Goal: Communication & Community: Answer question/provide support

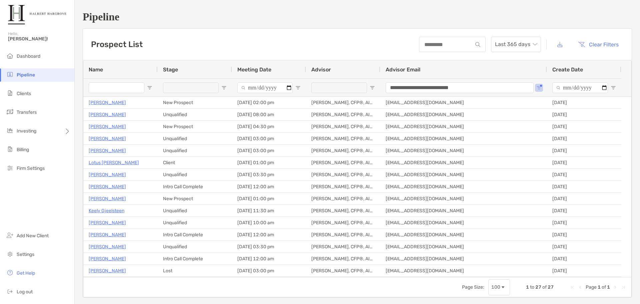
click at [362, 44] on div "Prospect List Last 365 days Clear Filters" at bounding box center [357, 44] width 549 height 31
click at [194, 29] on div "Prospect List Last 365 days Clear Filters" at bounding box center [357, 44] width 549 height 31
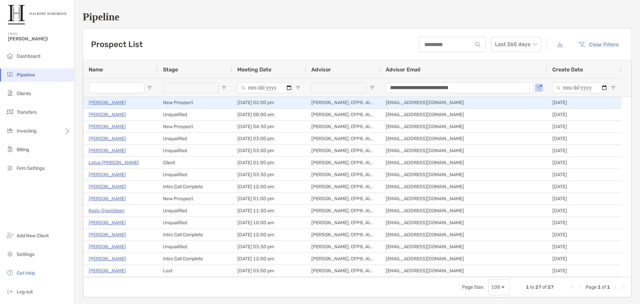
click at [108, 103] on p "[PERSON_NAME]" at bounding box center [107, 102] width 37 height 8
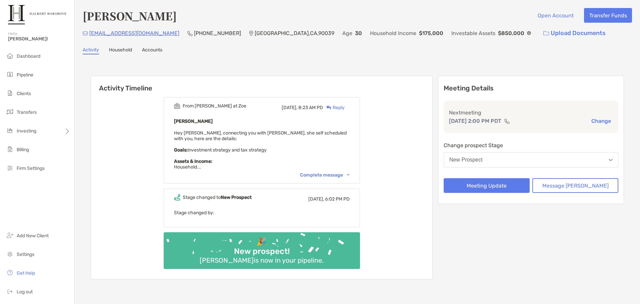
click at [333, 172] on div "Complete message" at bounding box center [325, 175] width 50 height 6
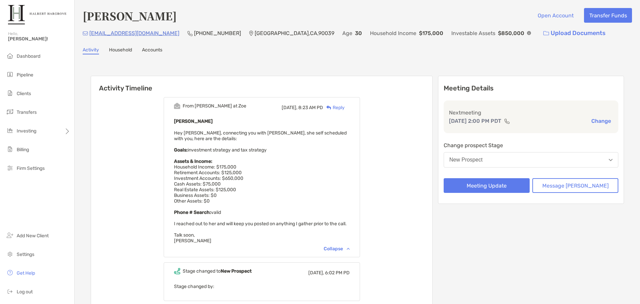
drag, startPoint x: 235, startPoint y: 173, endPoint x: 253, endPoint y: 176, distance: 18.2
click at [253, 176] on span "Hey Jake, connecting you with Stephanie, she self scheduled with you, here are …" at bounding box center [260, 186] width 173 height 113
drag, startPoint x: 234, startPoint y: 178, endPoint x: 199, endPoint y: 178, distance: 34.0
click at [199, 178] on div "Stephanie Laface Hey Jake, connecting you with Stephanie, she self scheduled wi…" at bounding box center [262, 180] width 176 height 126
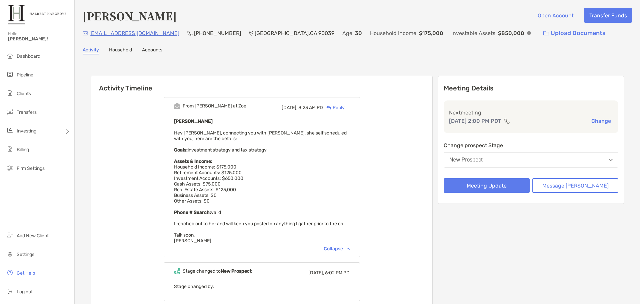
click at [199, 178] on span "Hey Jake, connecting you with Stephanie, she self scheduled with you, here are …" at bounding box center [260, 186] width 173 height 113
drag, startPoint x: 231, startPoint y: 184, endPoint x: 196, endPoint y: 185, distance: 35.0
click at [196, 185] on div "Stephanie Laface Hey Jake, connecting you with Stephanie, she self scheduled wi…" at bounding box center [262, 180] width 176 height 126
click at [196, 185] on span "Hey Jake, connecting you with Stephanie, she self scheduled with you, here are …" at bounding box center [260, 186] width 173 height 113
drag, startPoint x: 179, startPoint y: 15, endPoint x: 75, endPoint y: 18, distance: 104.5
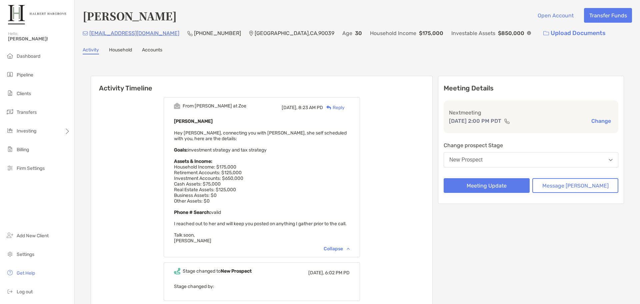
click at [75, 18] on div "Stephanie Laface Open Account Transfer Funds stephmlaface@gmail.com (818) 635-7…" at bounding box center [358, 188] width 566 height 377
click at [294, 83] on h6 "Activity Timeline" at bounding box center [262, 84] width 342 height 16
click at [395, 121] on div "From Paul at Zoe Today, 8:23 AM PD Reply Stephanie Laface Hey Jake, connecting …" at bounding box center [262, 222] width 342 height 261
click at [345, 108] on div "Reply" at bounding box center [334, 107] width 22 height 7
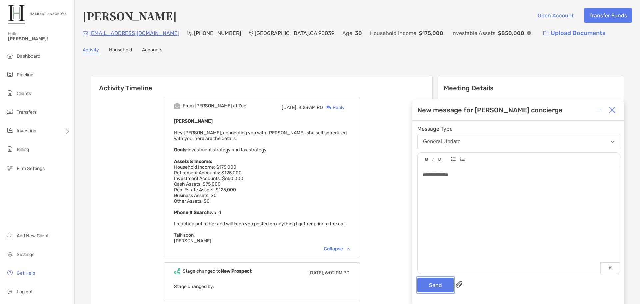
click at [440, 287] on button "Send" at bounding box center [436, 285] width 36 height 15
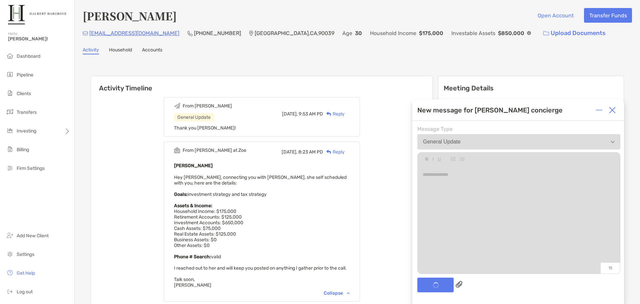
click at [235, 55] on div "Stephanie Laface Open Account Transfer Funds stephmlaface@gmail.com (818) 635-7…" at bounding box center [358, 211] width 566 height 422
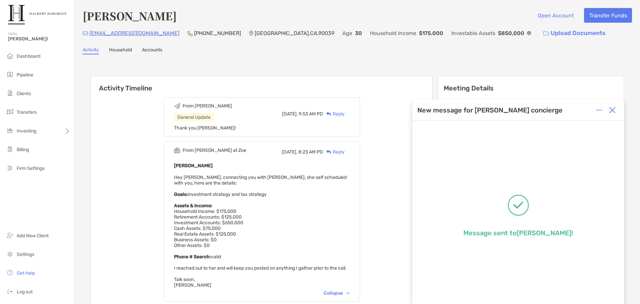
click at [616, 111] on img at bounding box center [612, 110] width 7 height 7
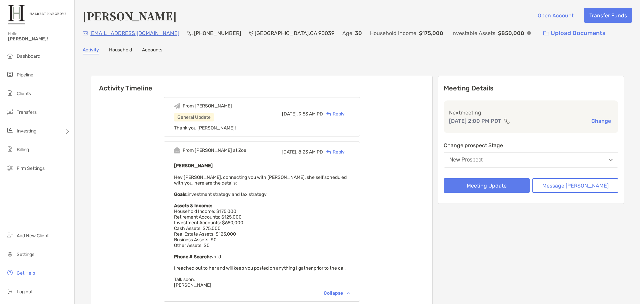
click at [336, 69] on div "Activity Timeline From Jake General Update Today, 9:53 AM PD Reply Thank you Pa…" at bounding box center [358, 237] width 534 height 337
click at [26, 72] on span "Pipeline" at bounding box center [25, 75] width 17 height 6
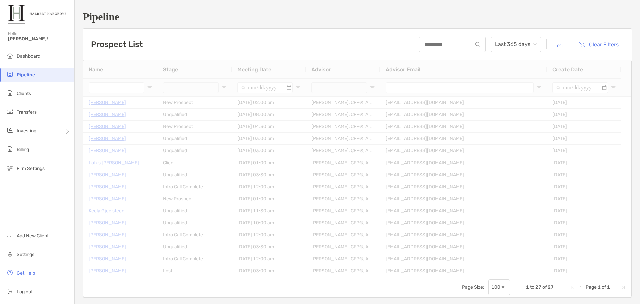
type input "**********"
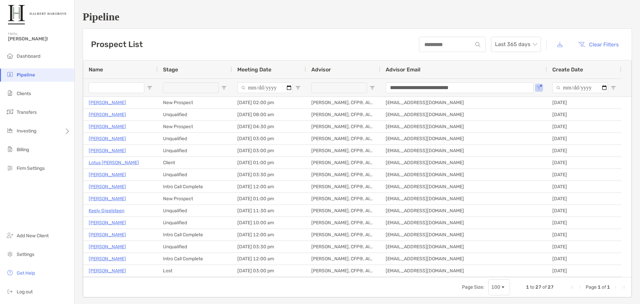
click at [217, 31] on div "Prospect List Last 365 days Clear Filters" at bounding box center [357, 44] width 549 height 31
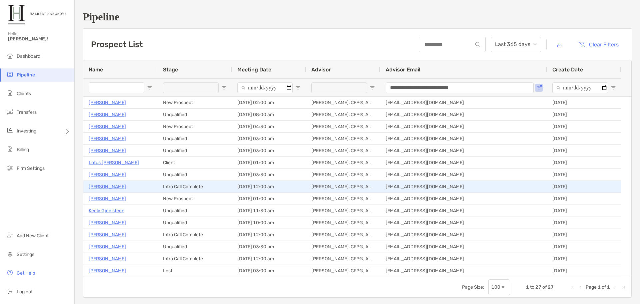
click at [105, 186] on p "Tony Limque Jr" at bounding box center [107, 186] width 37 height 8
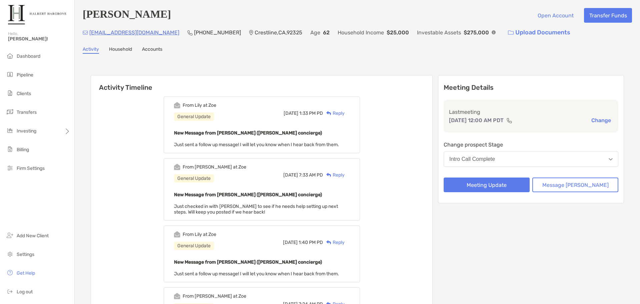
click at [416, 84] on h6 "Activity Timeline" at bounding box center [262, 83] width 342 height 16
click at [495, 160] on div "Intro Call Complete" at bounding box center [473, 159] width 46 height 6
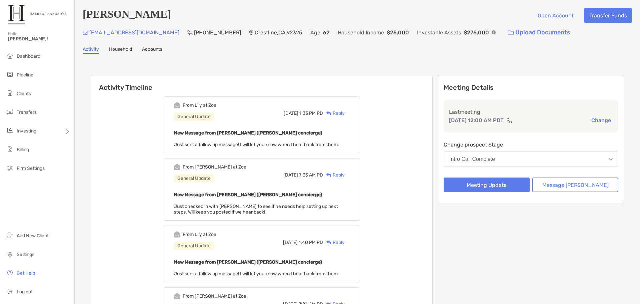
click at [345, 113] on div "Reply" at bounding box center [334, 113] width 22 height 7
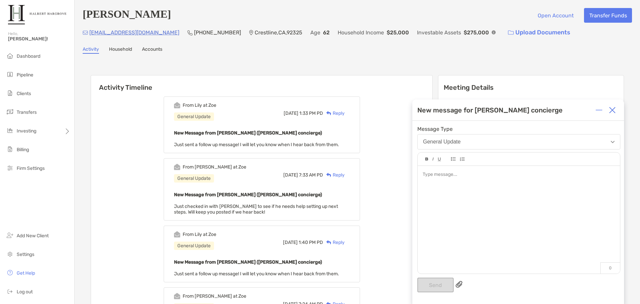
click at [499, 192] on div at bounding box center [519, 216] width 202 height 101
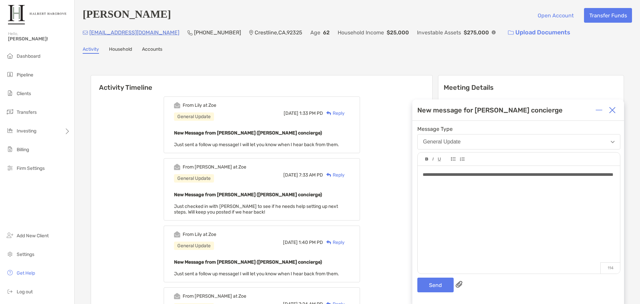
click at [442, 177] on span "**********" at bounding box center [518, 174] width 191 height 5
click at [468, 178] on div "**********" at bounding box center [519, 174] width 192 height 7
click at [493, 186] on div "**********" at bounding box center [519, 216] width 202 height 101
click at [520, 201] on div "**********" at bounding box center [519, 216] width 202 height 101
click at [440, 282] on button "Send" at bounding box center [436, 285] width 36 height 15
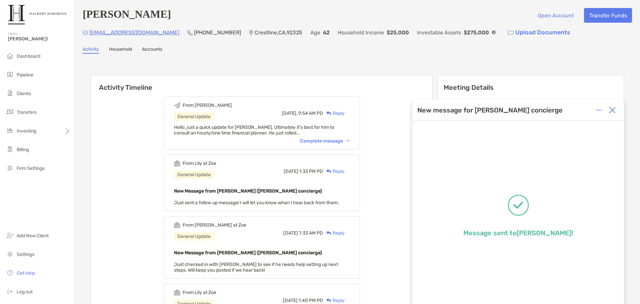
click at [617, 114] on div at bounding box center [612, 109] width 13 height 13
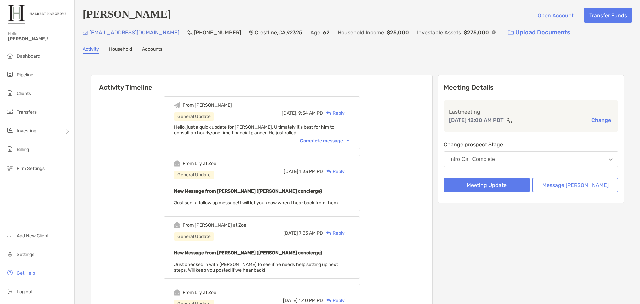
click at [576, 164] on button "Intro Call Complete" at bounding box center [531, 158] width 175 height 15
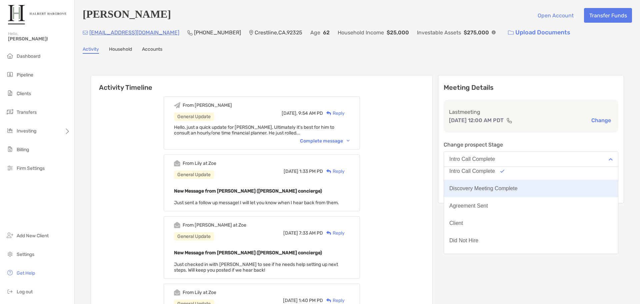
scroll to position [52, 0]
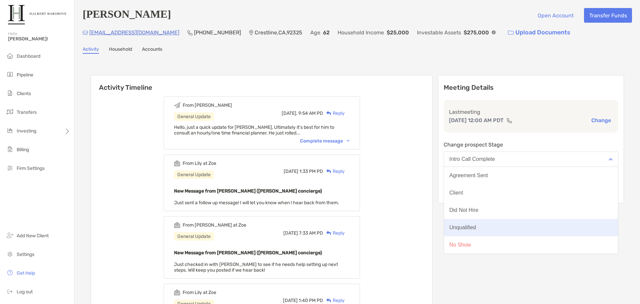
click at [500, 229] on button "Unqualified" at bounding box center [531, 227] width 174 height 17
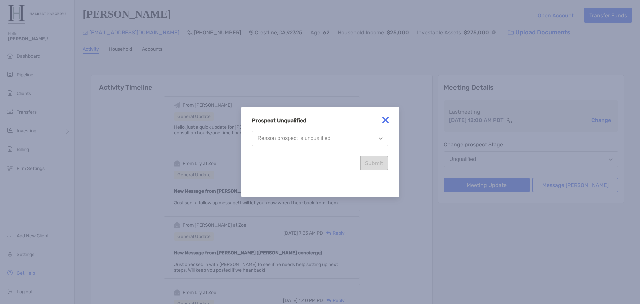
click at [339, 139] on button "Reason prospect is unqualified" at bounding box center [320, 138] width 136 height 15
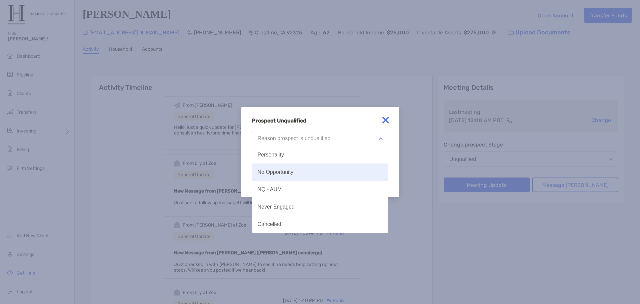
click at [290, 176] on button "No Opportunity" at bounding box center [321, 171] width 136 height 17
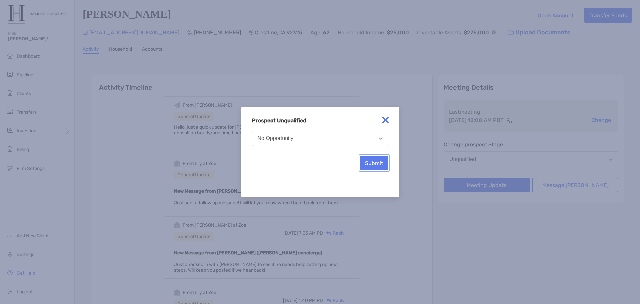
click at [374, 159] on button "Submit" at bounding box center [374, 162] width 28 height 15
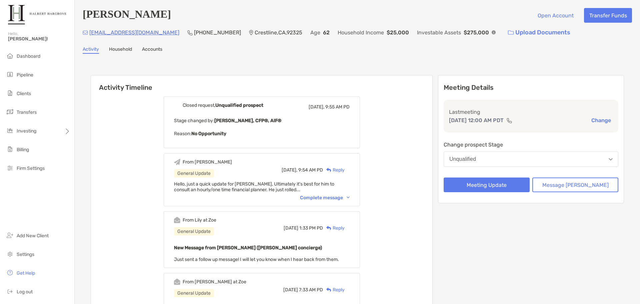
click at [38, 73] on li "Pipeline" at bounding box center [37, 74] width 74 height 13
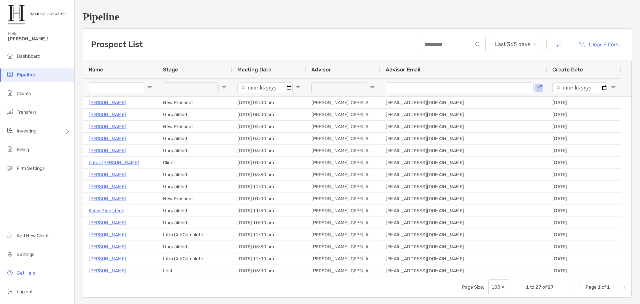
type input "**********"
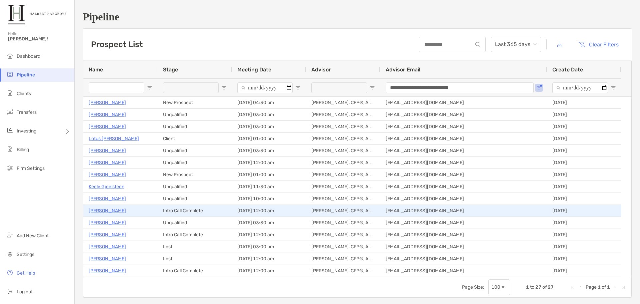
scroll to position [33, 0]
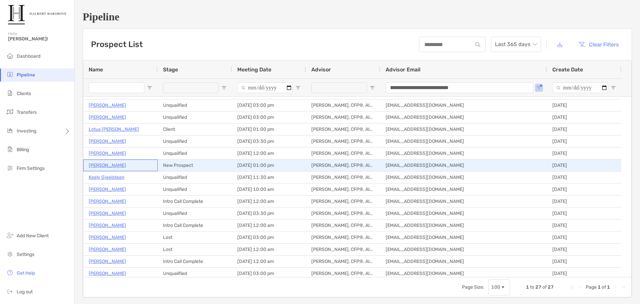
click at [105, 166] on p "[PERSON_NAME]" at bounding box center [107, 165] width 37 height 8
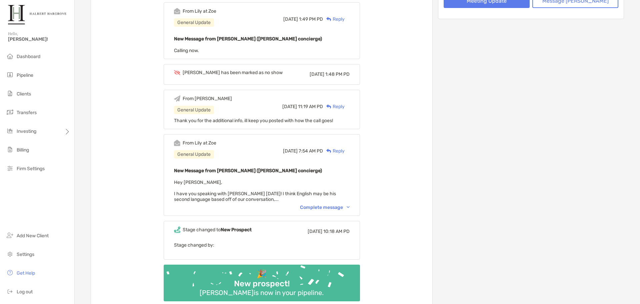
scroll to position [300, 0]
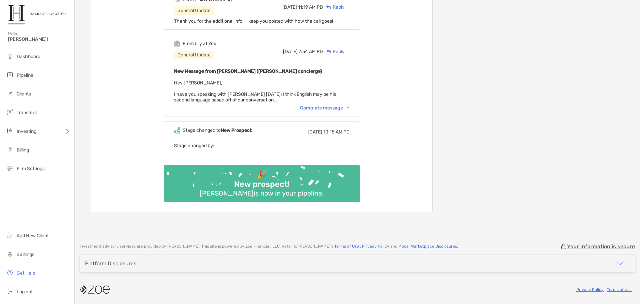
click at [322, 108] on div "Complete message" at bounding box center [325, 108] width 50 height 6
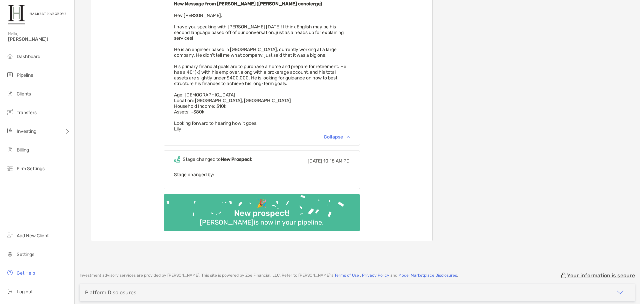
scroll to position [167, 0]
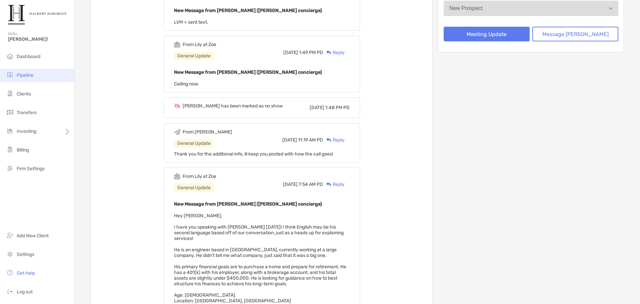
click at [28, 77] on span "Pipeline" at bounding box center [25, 75] width 17 height 6
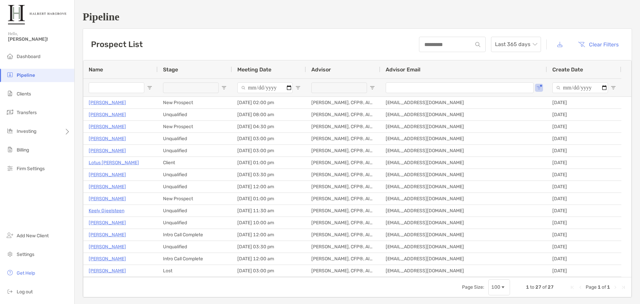
type input "**********"
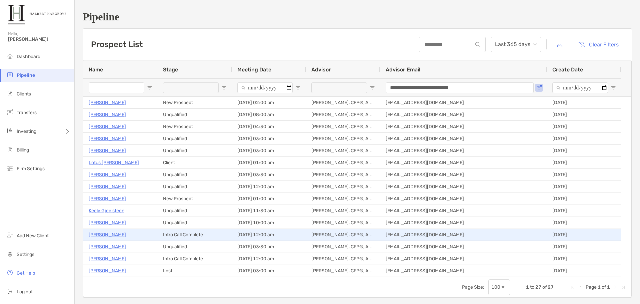
click at [105, 235] on p "[PERSON_NAME]" at bounding box center [107, 235] width 37 height 8
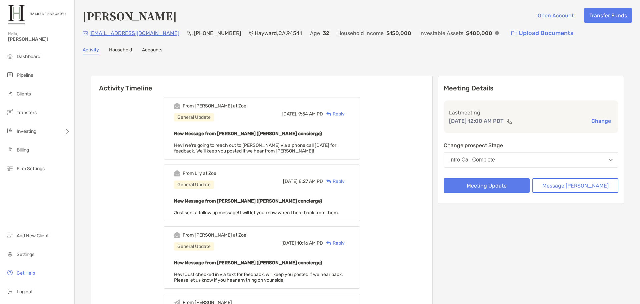
click at [343, 111] on div "Reply" at bounding box center [334, 113] width 22 height 7
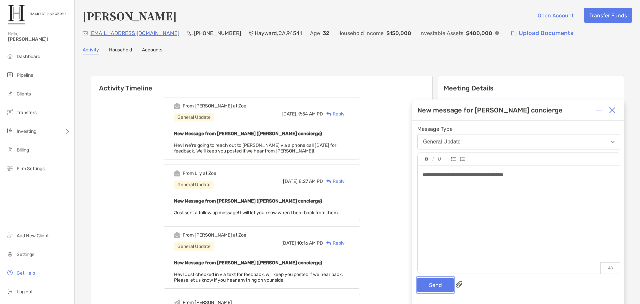
click at [446, 287] on button "Send" at bounding box center [436, 285] width 36 height 15
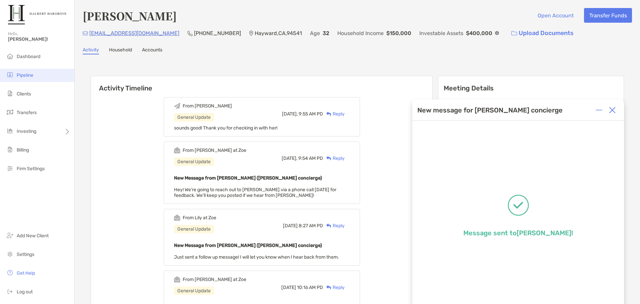
click at [41, 74] on li "Pipeline" at bounding box center [37, 75] width 74 height 13
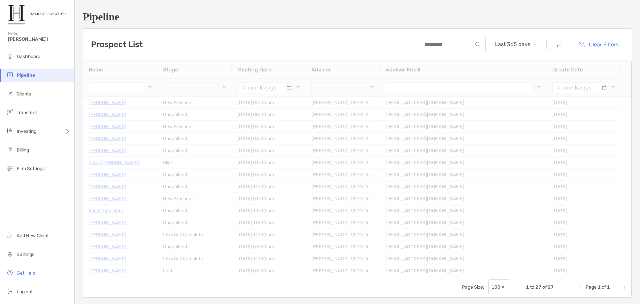
type input "**********"
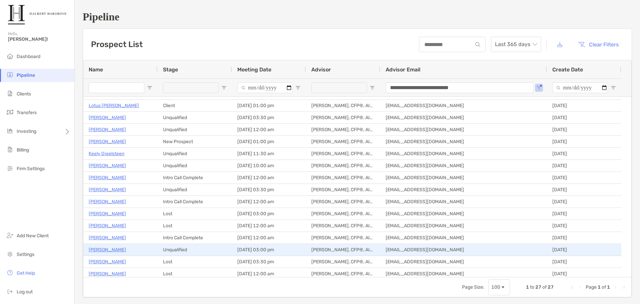
scroll to position [67, 0]
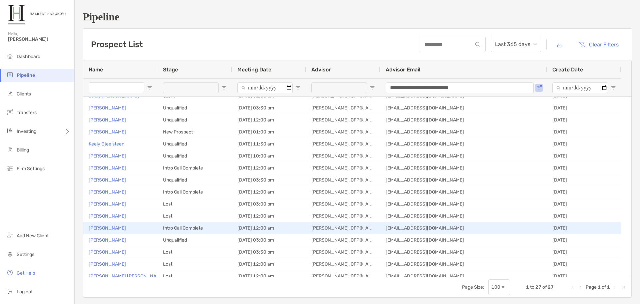
click at [121, 229] on p "[PERSON_NAME]" at bounding box center [107, 228] width 37 height 8
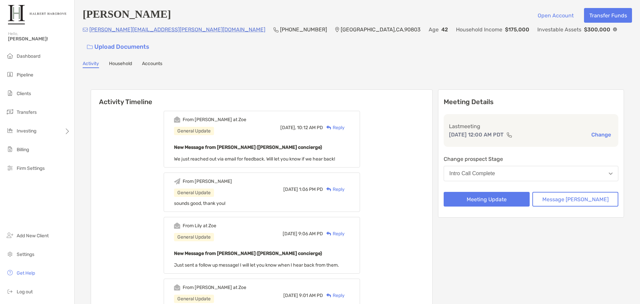
click at [538, 33] on div "Investable Assets $300,000" at bounding box center [578, 29] width 80 height 8
click at [481, 33] on div "[PERSON_NAME][EMAIL_ADDRESS][PERSON_NAME][DOMAIN_NAME] (720) 470-[GEOGRAPHIC_DA…" at bounding box center [358, 39] width 550 height 29
click at [613, 31] on img at bounding box center [615, 29] width 4 height 4
click at [343, 124] on div "Reply" at bounding box center [334, 127] width 22 height 7
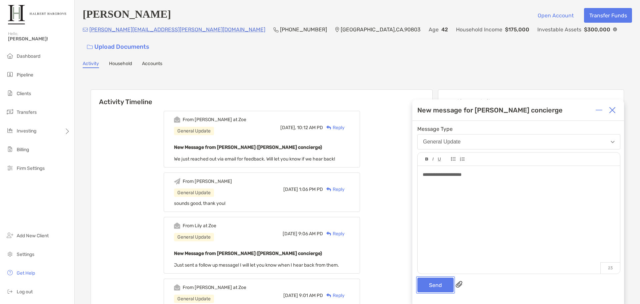
drag, startPoint x: 435, startPoint y: 284, endPoint x: 432, endPoint y: 282, distance: 3.6
click at [436, 283] on button "Send" at bounding box center [436, 285] width 36 height 15
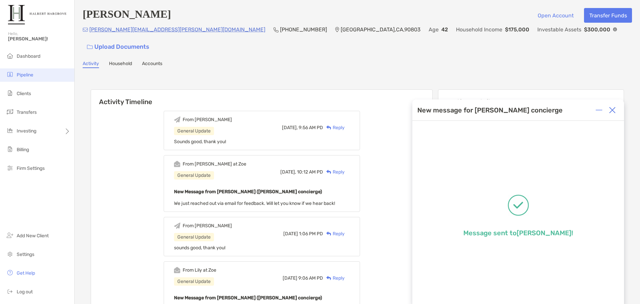
click at [27, 75] on span "Pipeline" at bounding box center [25, 75] width 17 height 6
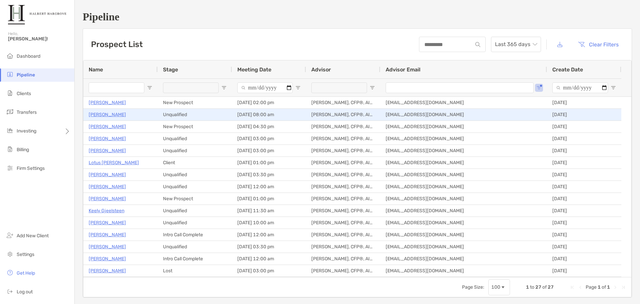
type input "**********"
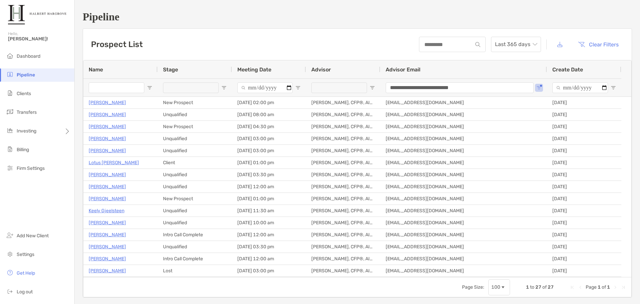
click at [288, 35] on div "Prospect List Last 365 days Clear Filters" at bounding box center [357, 44] width 549 height 31
